Goal: Task Accomplishment & Management: Manage account settings

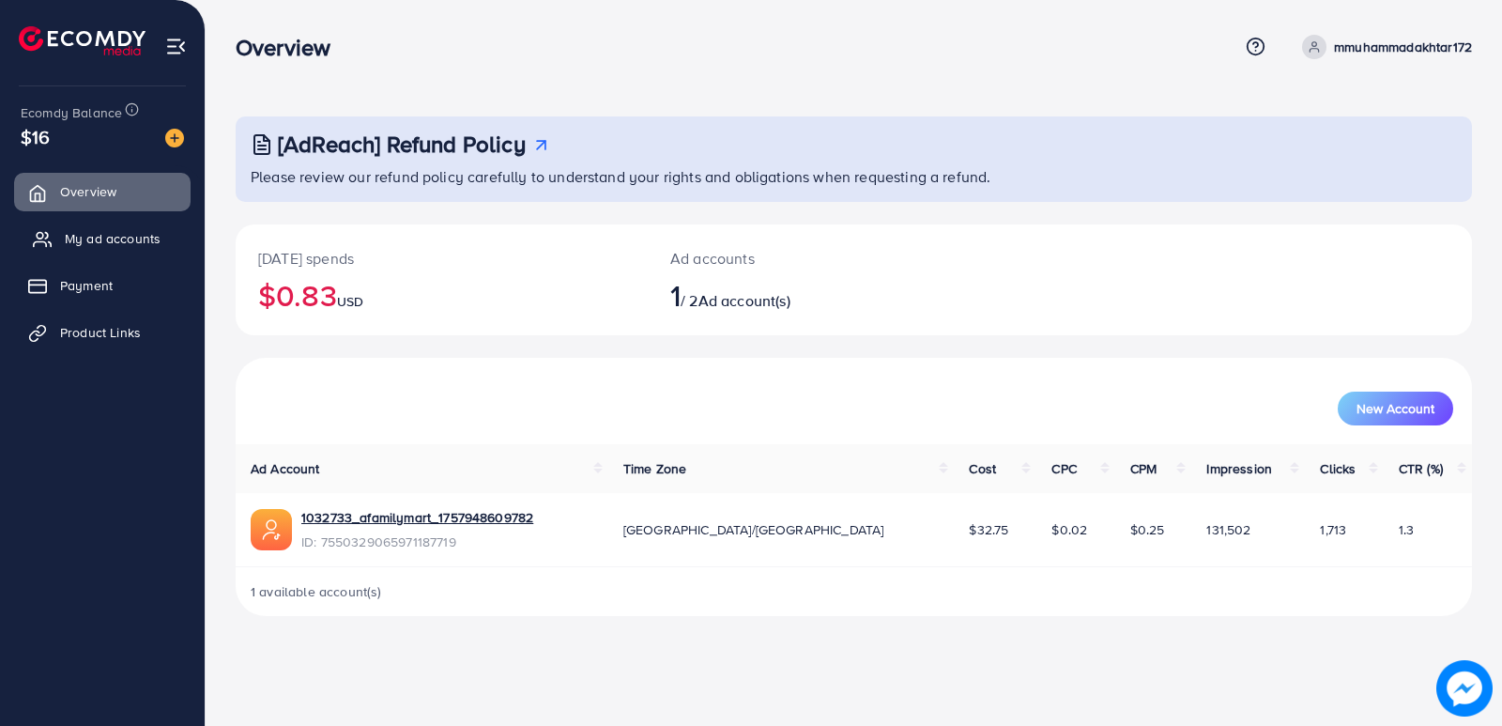
click at [161, 248] on link "My ad accounts" at bounding box center [102, 239] width 176 height 38
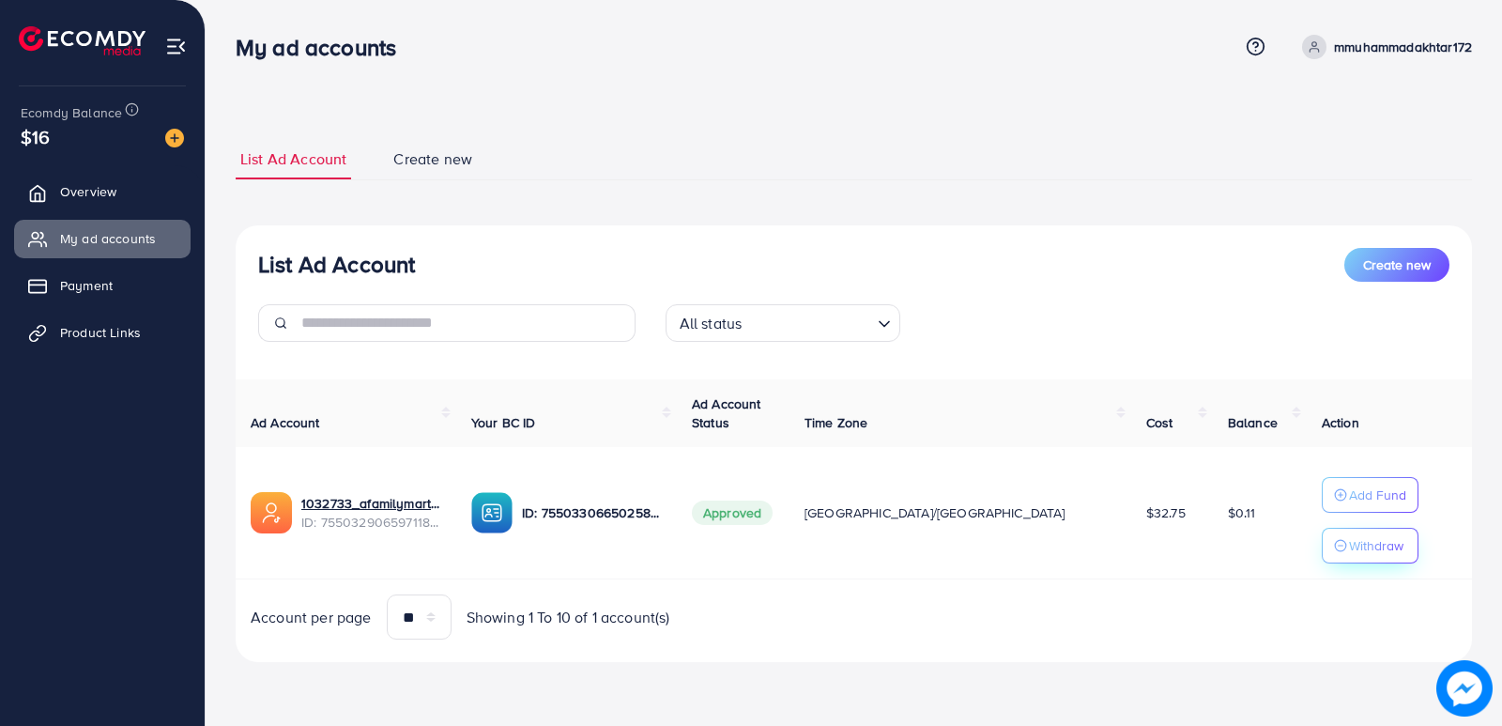
click at [1349, 553] on p "Withdraw" at bounding box center [1376, 545] width 54 height 23
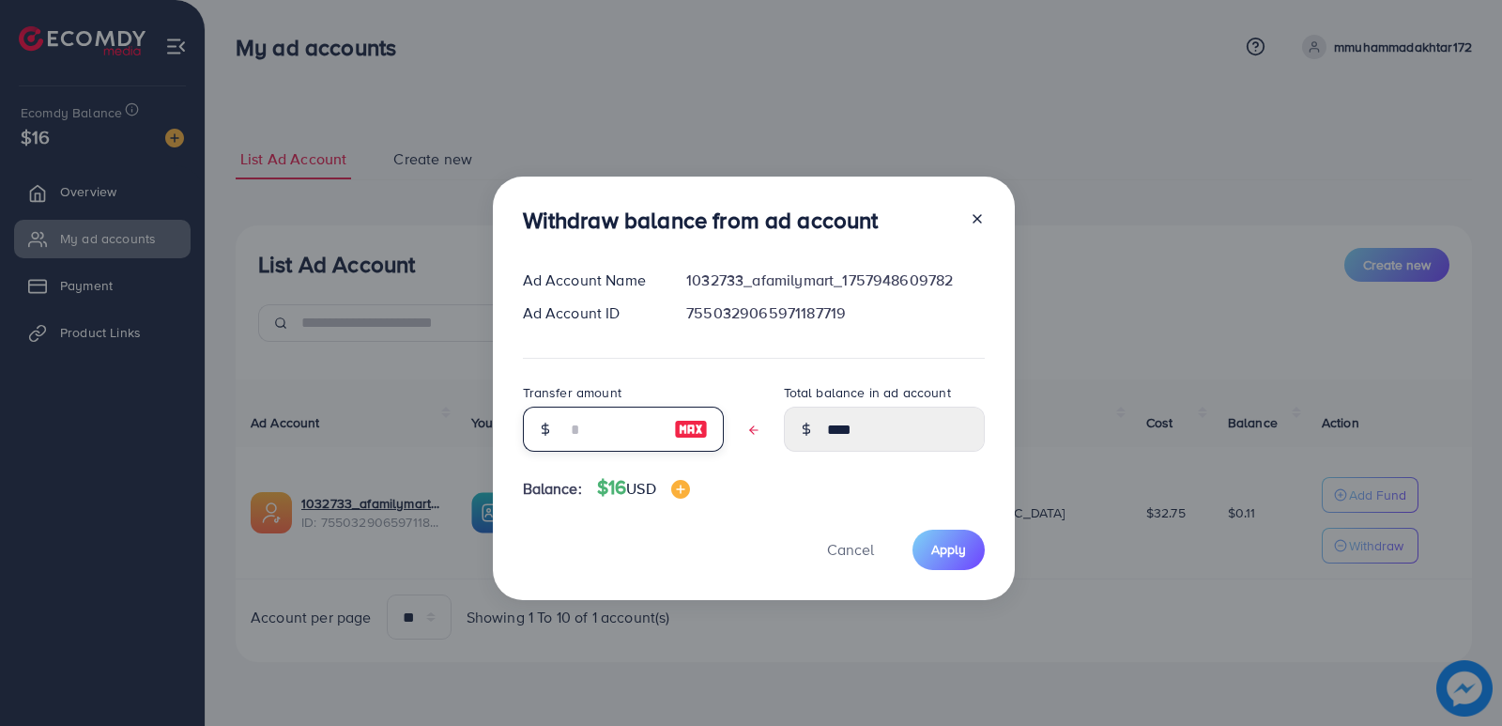
click at [614, 417] on input "text" at bounding box center [613, 428] width 94 height 45
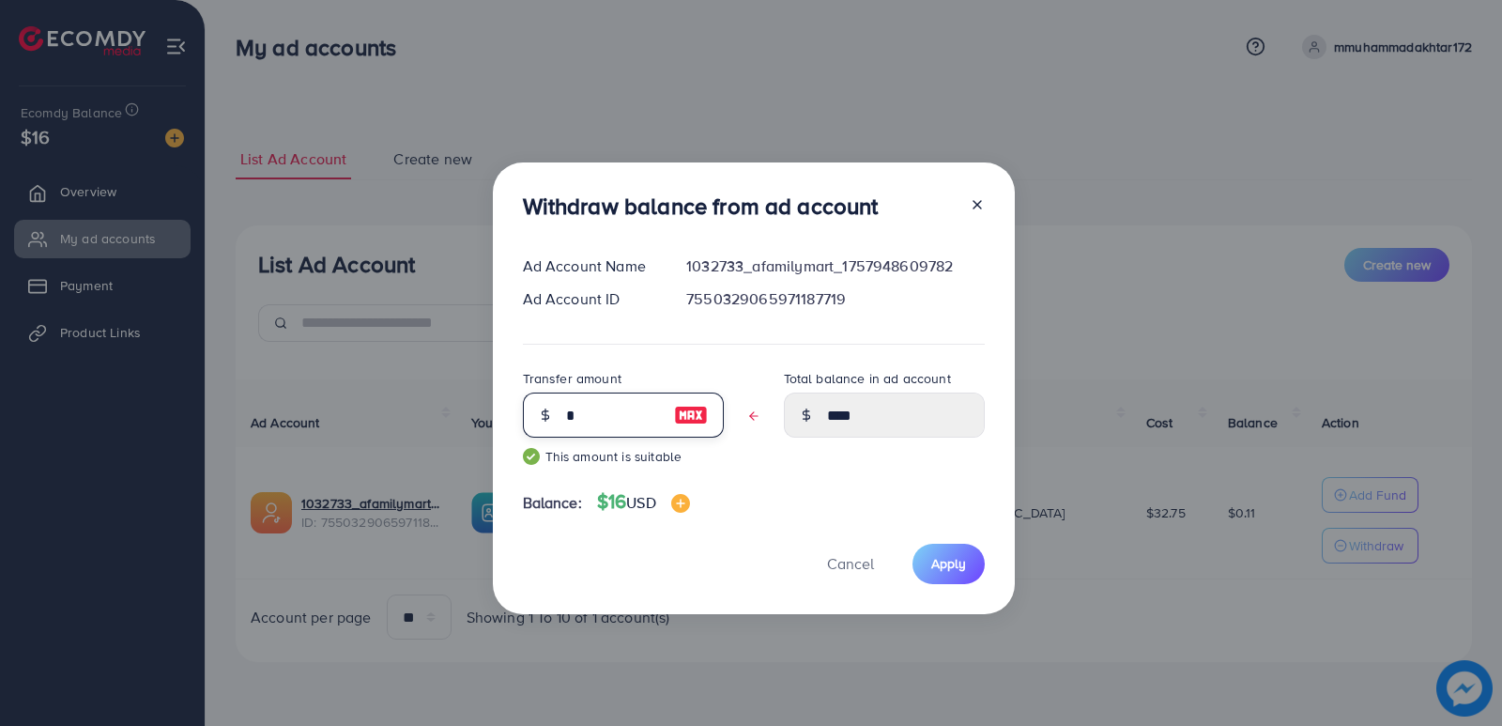
type input "****"
click at [942, 559] on span "Apply" at bounding box center [948, 563] width 35 height 19
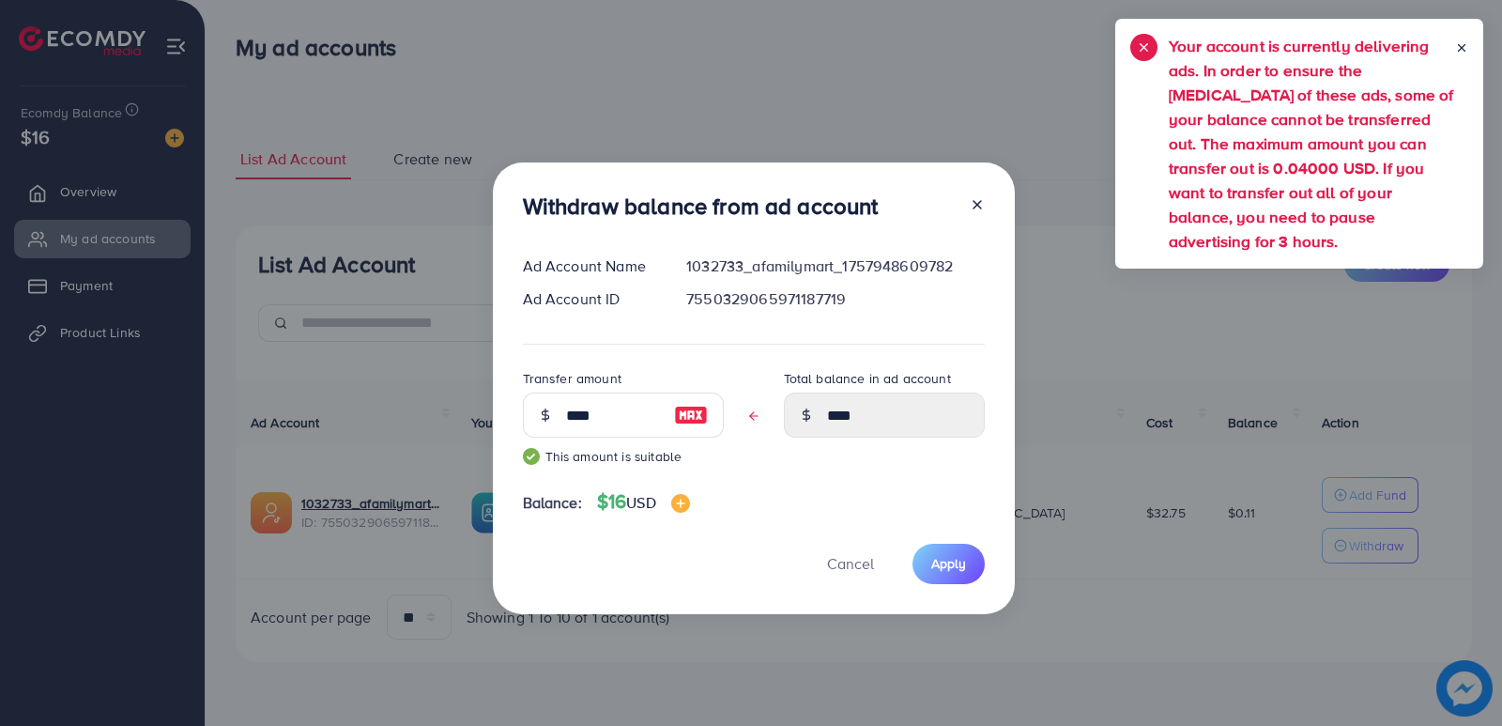
click at [978, 193] on div at bounding box center [970, 209] width 30 height 35
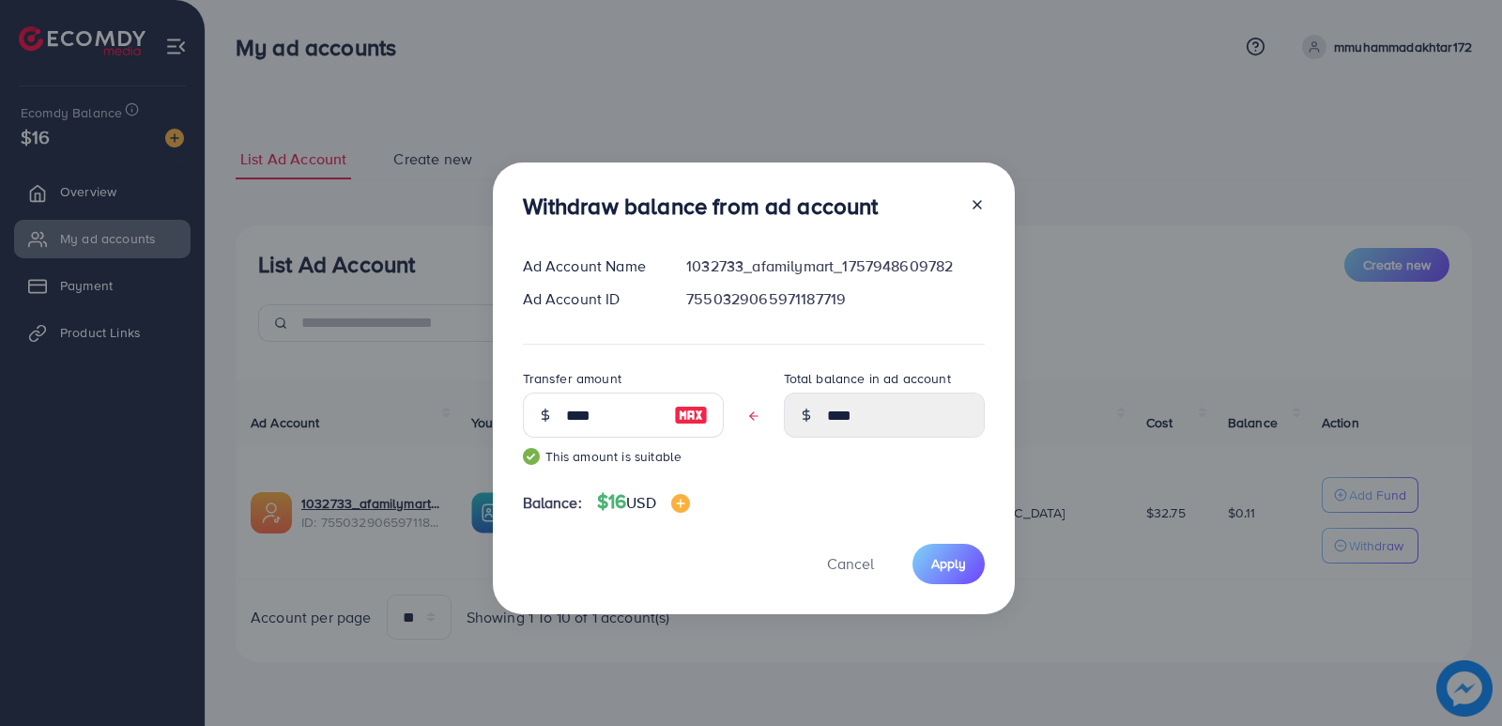
click at [976, 200] on icon at bounding box center [977, 204] width 15 height 15
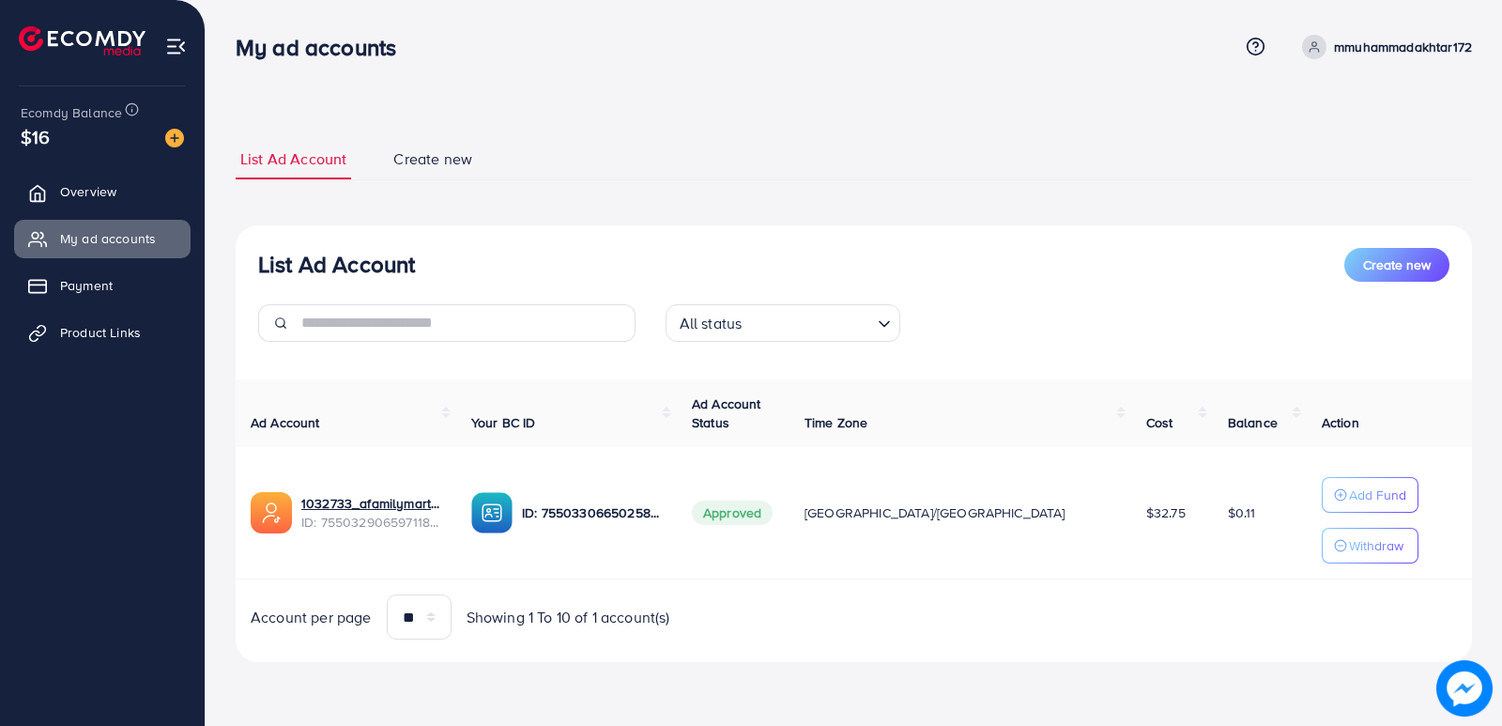
click at [1069, 300] on div "List Ad Account Create new All status Loading..." at bounding box center [854, 302] width 1236 height 109
